Goal: Task Accomplishment & Management: Manage account settings

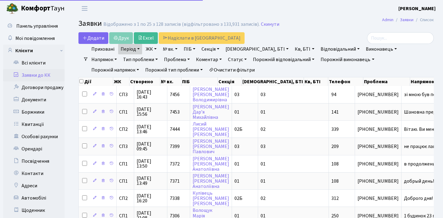
select select "25"
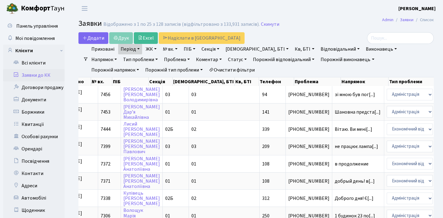
click at [161, 60] on link "Проблема" at bounding box center [176, 59] width 31 height 10
click at [127, 58] on link "Тип проблеми" at bounding box center [141, 59] width 40 height 10
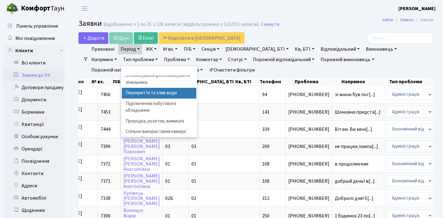
scroll to position [157, 0]
click at [119, 54] on link "Напрямок" at bounding box center [104, 59] width 30 height 10
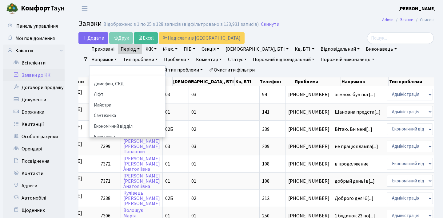
scroll to position [0, 0]
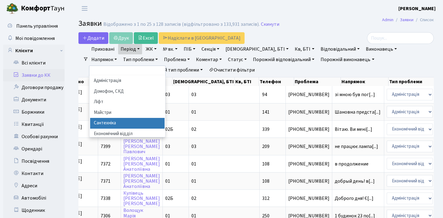
click at [164, 118] on li "Сантехніка" at bounding box center [127, 123] width 74 height 11
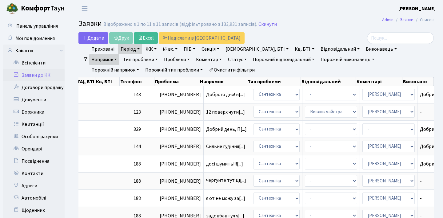
click at [119, 54] on link "Напрямок" at bounding box center [104, 59] width 30 height 10
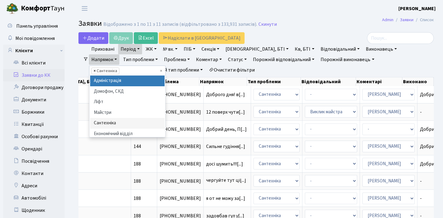
click at [96, 68] on span "×" at bounding box center [94, 71] width 2 height 6
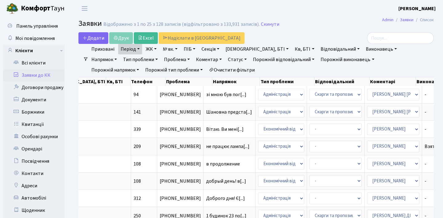
click at [326, 29] on h2 "Заявки Відображено з 1 по 25 з 128 записів (відфільтровано з 133,931 записів). …" at bounding box center [255, 24] width 355 height 10
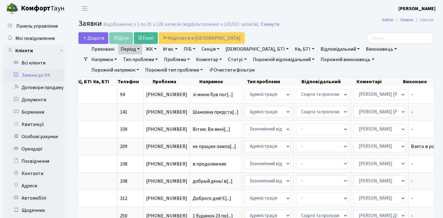
click at [119, 54] on link "Напрямок" at bounding box center [104, 59] width 30 height 10
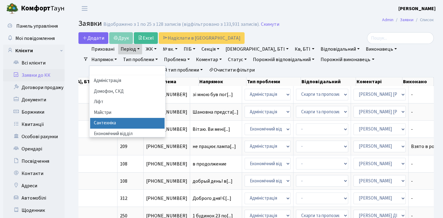
click at [164, 118] on li "Сантехніка" at bounding box center [127, 123] width 74 height 11
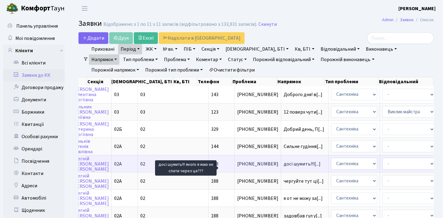
scroll to position [0, 111]
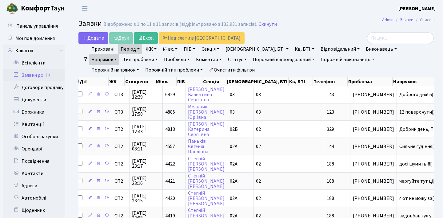
click at [119, 54] on link "Напрямок" at bounding box center [104, 59] width 30 height 10
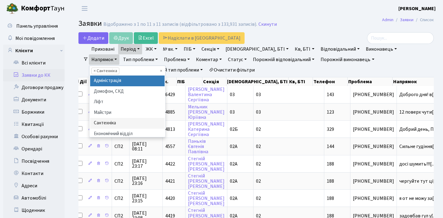
click at [316, 27] on h2 "Заявки Відображено з 1 по 11 з 11 записів (відфільтровано з 133,931 записів). С…" at bounding box center [255, 24] width 355 height 10
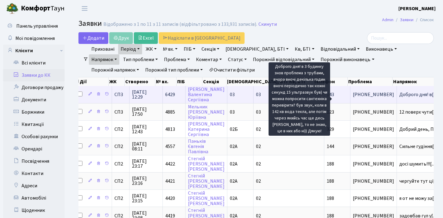
click at [399, 98] on span "Доброго дня! в[...]" at bounding box center [418, 94] width 39 height 7
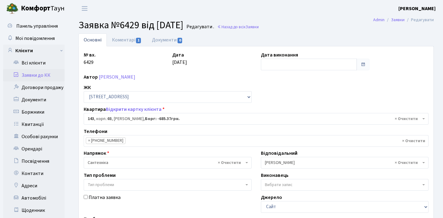
select select "20865"
click at [113, 40] on link "Коментарі 1" at bounding box center [127, 40] width 40 height 13
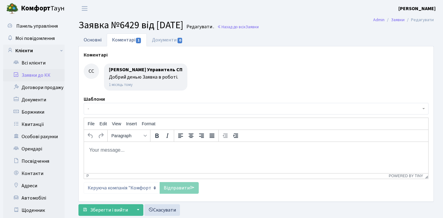
click at [86, 39] on link "Основні" at bounding box center [92, 40] width 28 height 13
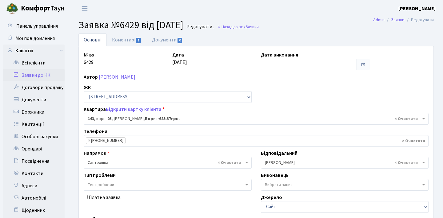
click at [42, 78] on link "Заявки до КК" at bounding box center [33, 75] width 61 height 12
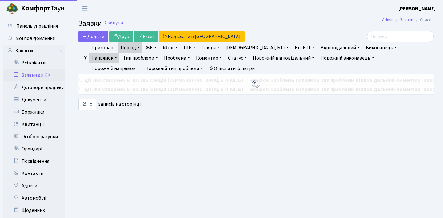
select select "25"
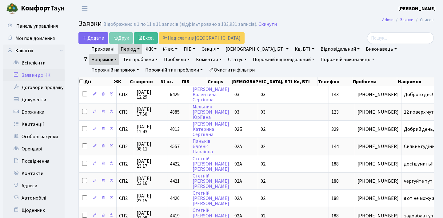
click at [119, 54] on link "Напрямок" at bounding box center [104, 59] width 30 height 10
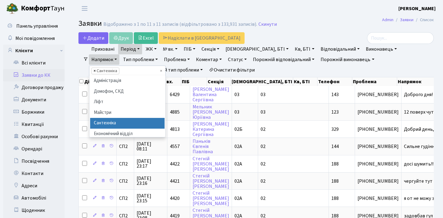
click at [96, 68] on span "×" at bounding box center [94, 71] width 2 height 6
